Goal: Task Accomplishment & Management: Manage account settings

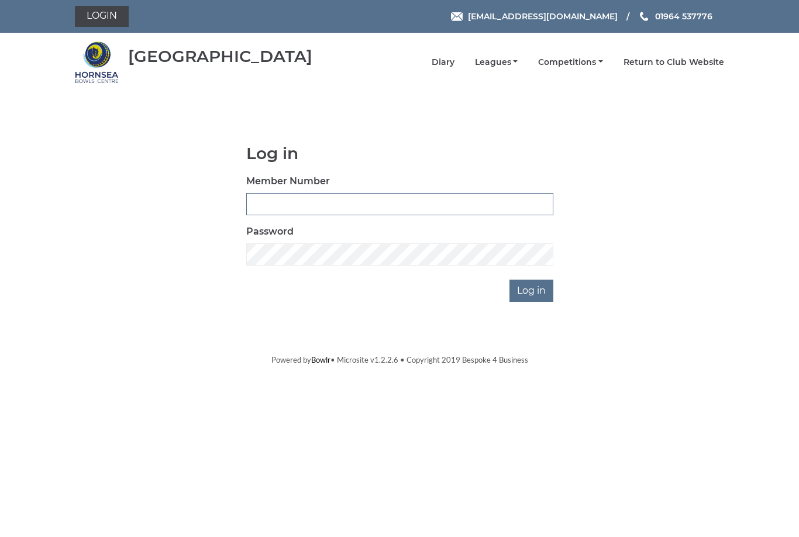
type input "1110"
click at [533, 290] on input "Log in" at bounding box center [532, 291] width 44 height 22
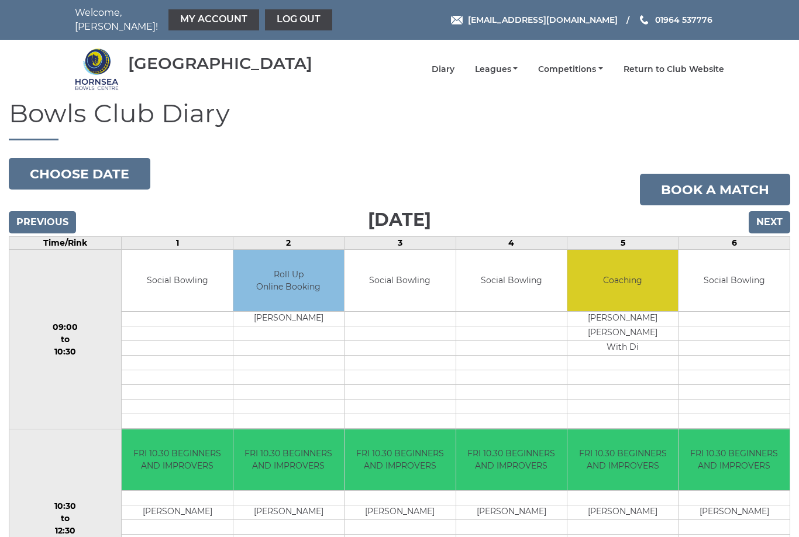
click at [219, 12] on link "My Account" at bounding box center [214, 19] width 91 height 21
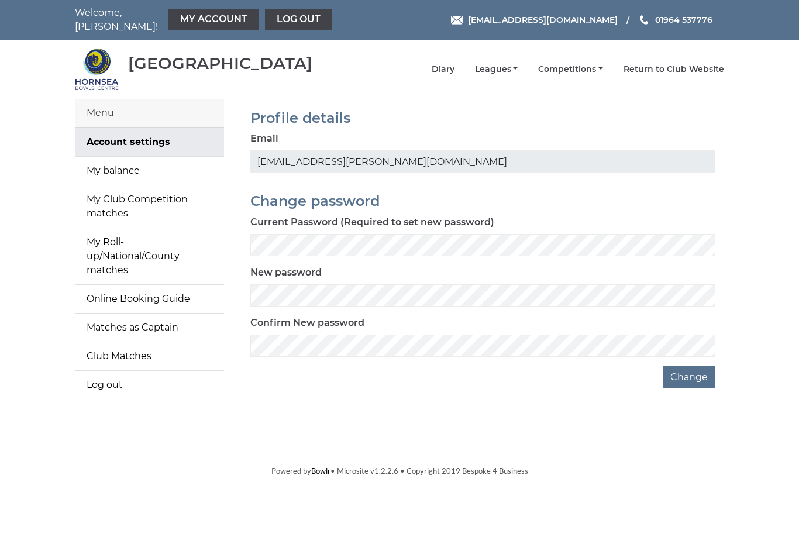
click at [136, 171] on link "My balance" at bounding box center [149, 171] width 149 height 28
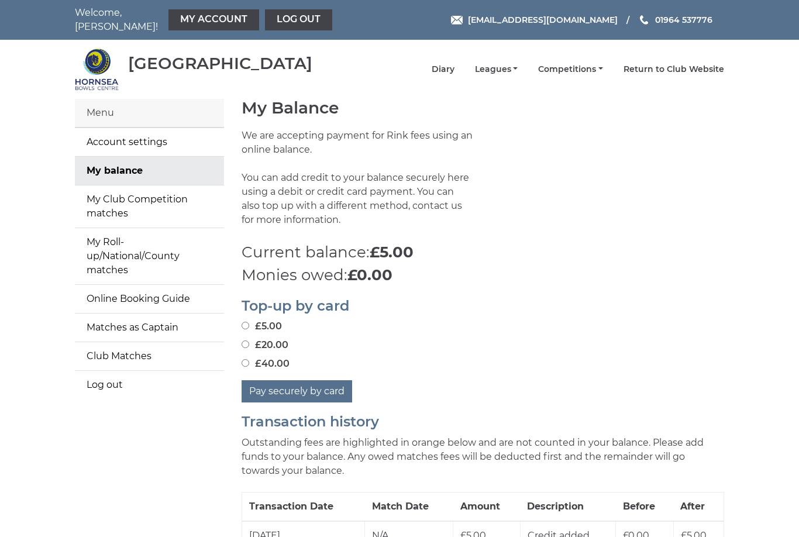
click at [150, 210] on link "My Club Competition matches" at bounding box center [149, 207] width 149 height 42
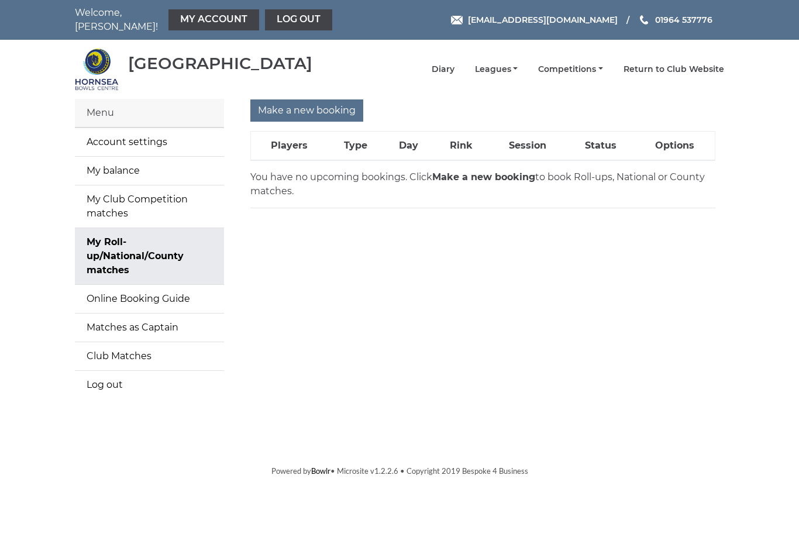
click at [163, 294] on link "Online Booking Guide" at bounding box center [149, 299] width 149 height 28
click at [146, 324] on link "Matches as Captain" at bounding box center [149, 328] width 149 height 28
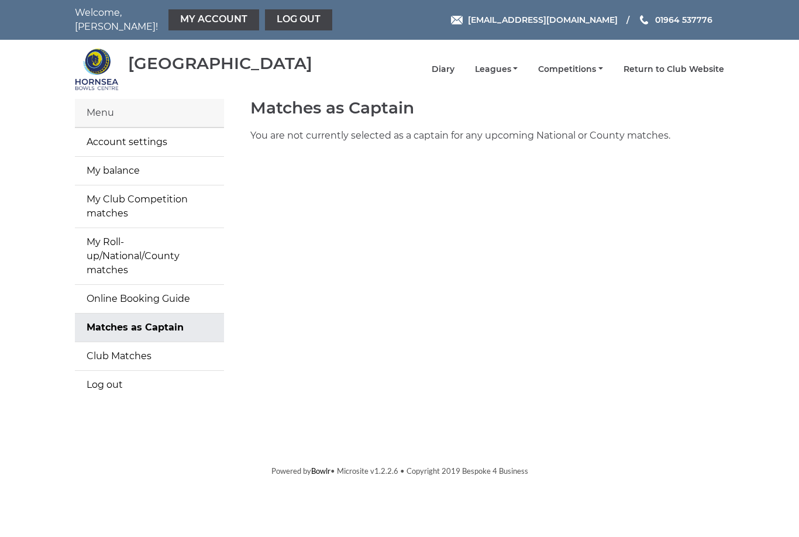
click at [136, 342] on link "Club Matches" at bounding box center [149, 356] width 149 height 28
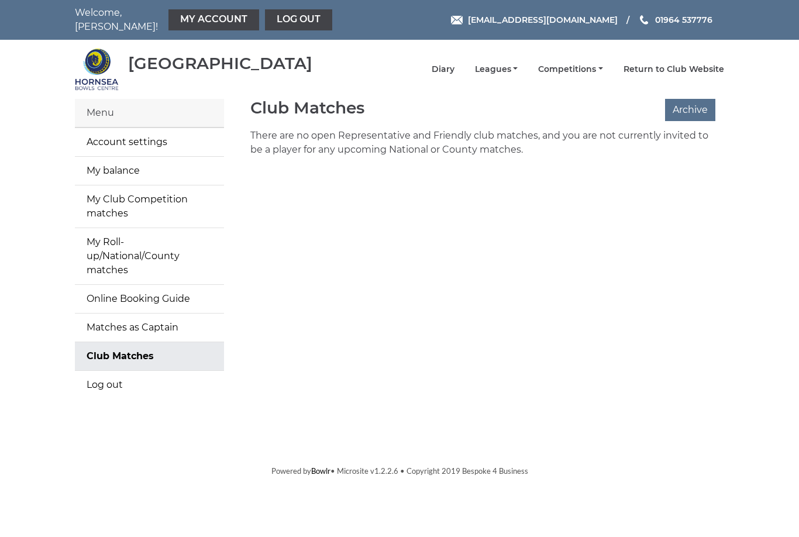
click at [106, 107] on div "Menu" at bounding box center [149, 113] width 149 height 29
click at [124, 114] on div "Menu" at bounding box center [149, 113] width 149 height 29
click at [154, 60] on div "[GEOGRAPHIC_DATA]" at bounding box center [220, 63] width 184 height 18
click at [112, 371] on link "Log out" at bounding box center [149, 385] width 149 height 28
